Goal: Task Accomplishment & Management: Manage account settings

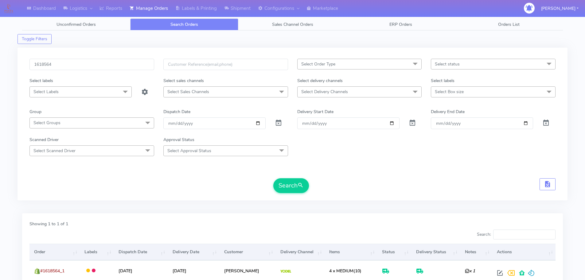
drag, startPoint x: 0, startPoint y: 0, endPoint x: 125, endPoint y: 66, distance: 141.8
click at [125, 66] on input "1618564" at bounding box center [91, 64] width 125 height 11
click at [273, 178] on button "Search" at bounding box center [291, 185] width 36 height 15
click at [119, 63] on input "1624733" at bounding box center [91, 64] width 125 height 11
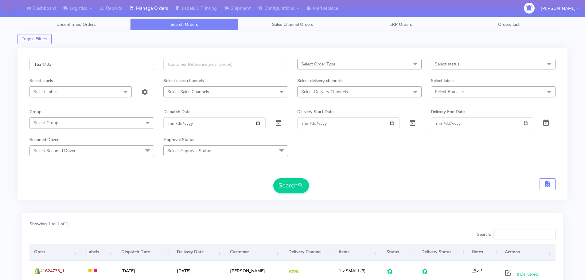
click at [119, 63] on input "1624733" at bounding box center [91, 64] width 125 height 11
paste input "19342"
click at [273, 178] on button "Search" at bounding box center [291, 185] width 36 height 15
click at [134, 66] on input "1619342" at bounding box center [91, 64] width 125 height 11
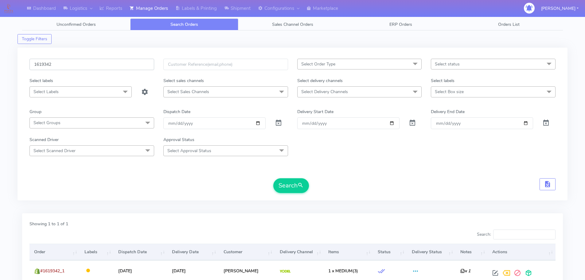
paste input "20696"
type input "1620696"
click at [273, 178] on button "Search" at bounding box center [291, 185] width 36 height 15
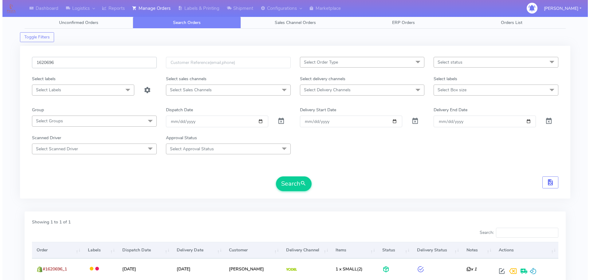
scroll to position [54, 0]
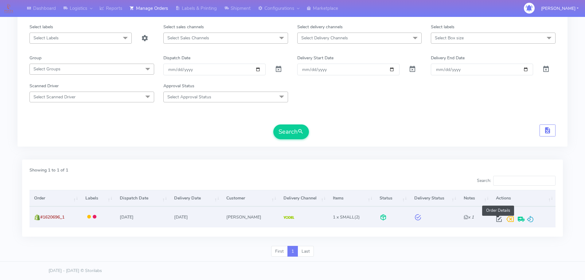
click at [496, 222] on span at bounding box center [499, 221] width 11 height 6
select select "5"
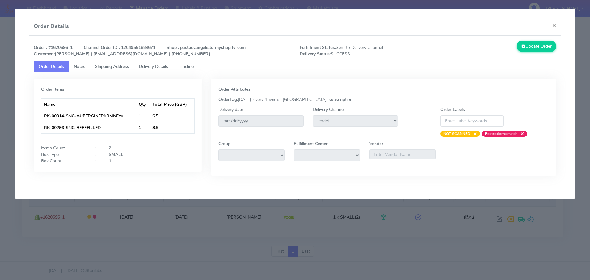
click at [158, 61] on link "Delivery Details" at bounding box center [153, 66] width 39 height 11
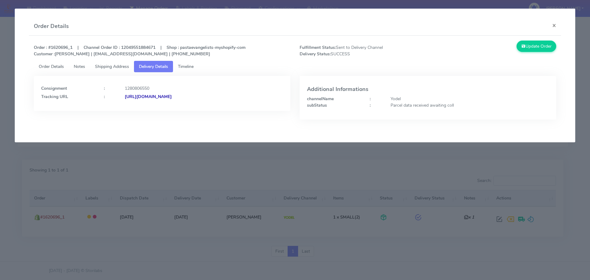
click at [178, 140] on app-order-update "Order Details × Order : #1620696_1 | Channel Order ID : 12049551884671 | Shop :…" at bounding box center [295, 76] width 560 height 134
